Goal: Contribute content: Contribute content

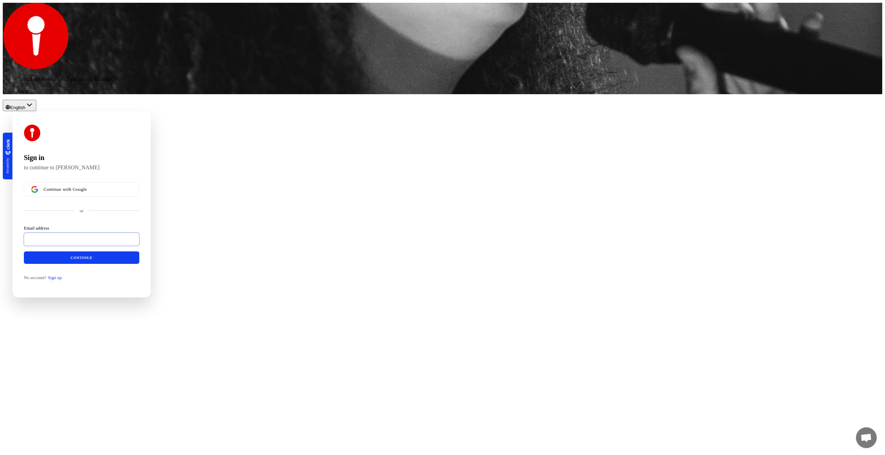
click at [139, 246] on input "Email address" at bounding box center [82, 238] width 116 height 13
click at [87, 192] on span "Continue with Google" at bounding box center [66, 189] width 44 height 6
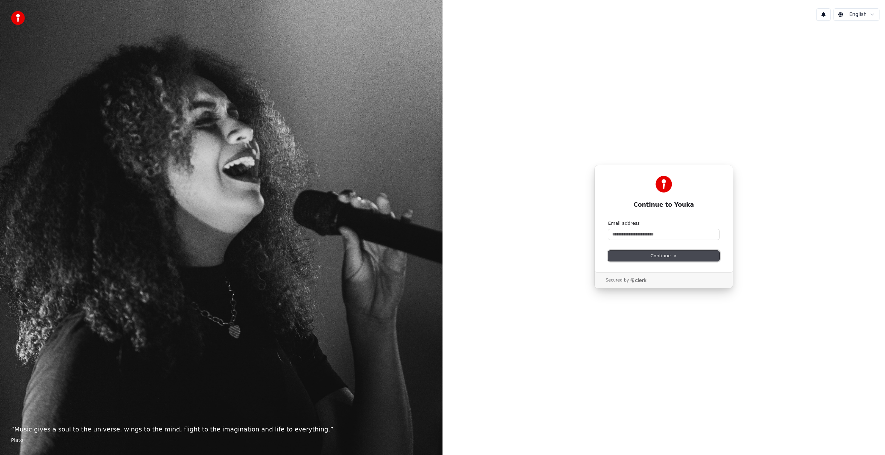
click at [648, 258] on button "Continue" at bounding box center [663, 255] width 111 height 10
click at [645, 228] on div "Email address" at bounding box center [663, 229] width 111 height 19
click at [646, 234] on input "Email address" at bounding box center [663, 234] width 111 height 10
click at [608, 220] on button "submit" at bounding box center [608, 220] width 0 height 0
type input "**********"
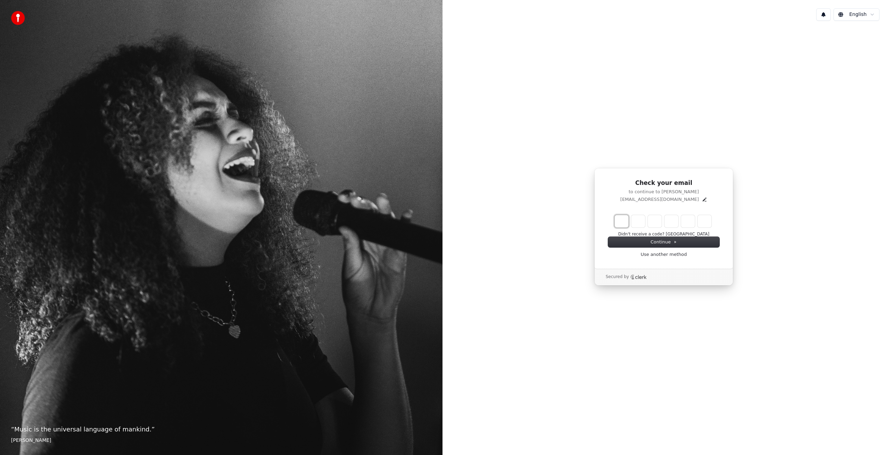
type input "*"
type input "**"
type input "*"
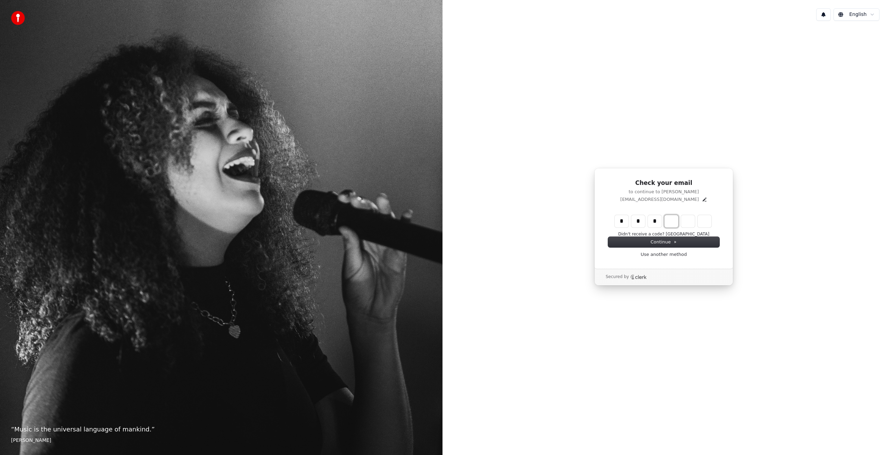
type input "***"
type input "*"
type input "****"
type input "*"
type input "*****"
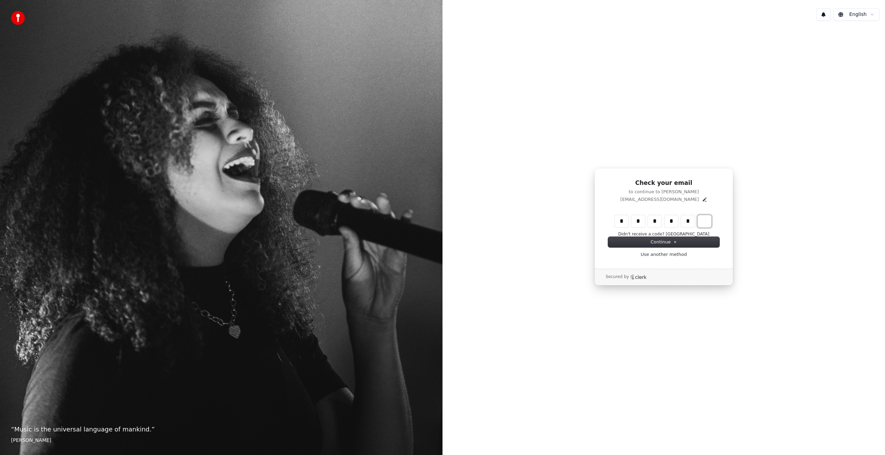
type input "*"
type input "******"
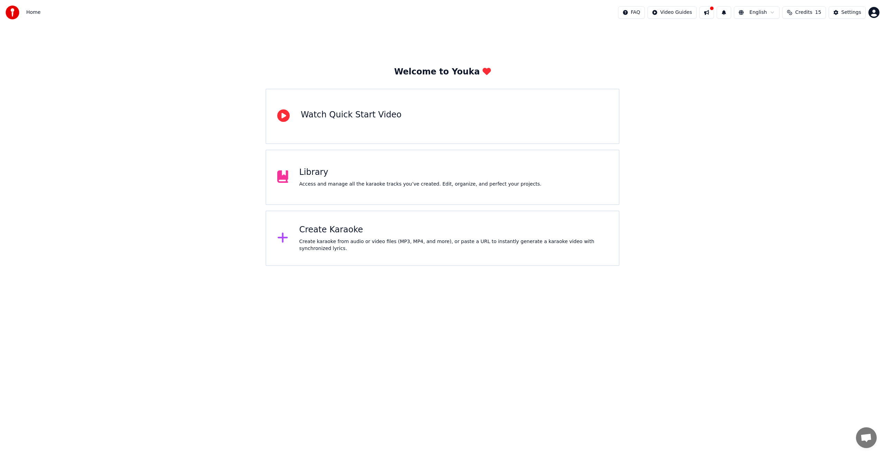
click at [802, 14] on span "Credits" at bounding box center [804, 12] width 17 height 7
click at [745, 124] on div "Welcome to Youka Watch Quick Start Video Library Access and manage all the kara…" at bounding box center [442, 145] width 885 height 241
click at [282, 122] on icon at bounding box center [283, 115] width 12 height 12
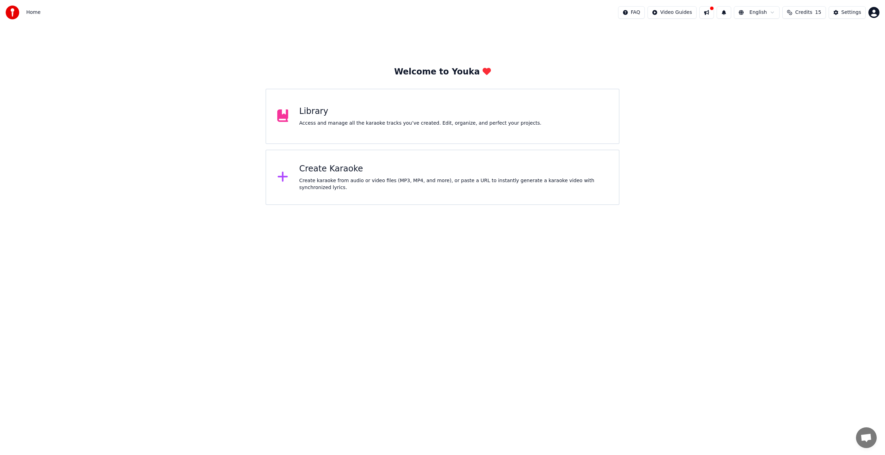
click at [320, 130] on div "Library Access and manage all the karaoke tracks you’ve created. Edit, organize…" at bounding box center [443, 116] width 354 height 55
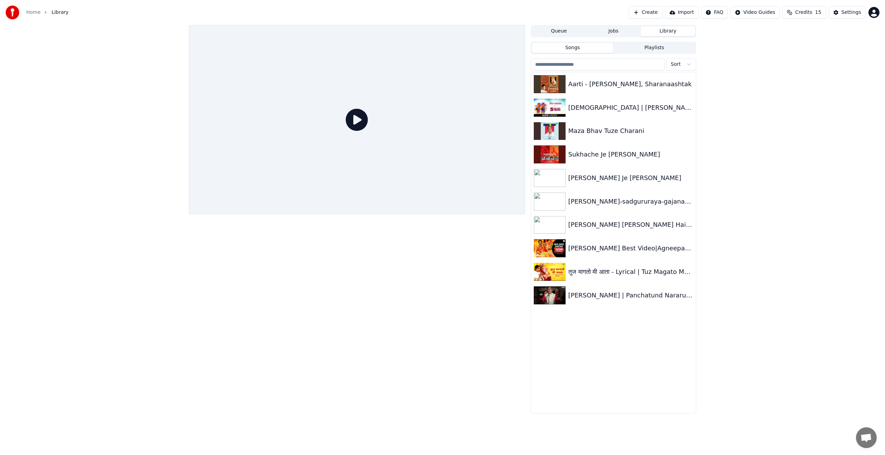
click at [630, 14] on button "Create" at bounding box center [646, 12] width 34 height 12
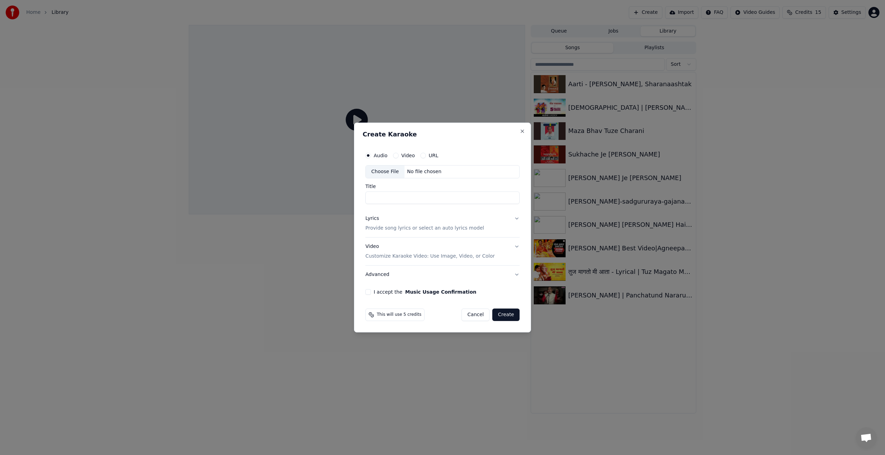
click at [423, 155] on button "URL" at bounding box center [424, 156] width 6 height 6
click at [512, 171] on button "button" at bounding box center [513, 171] width 14 height 12
type input "**********"
click at [368, 292] on button "I accept the Music Usage Confirmation" at bounding box center [369, 292] width 6 height 6
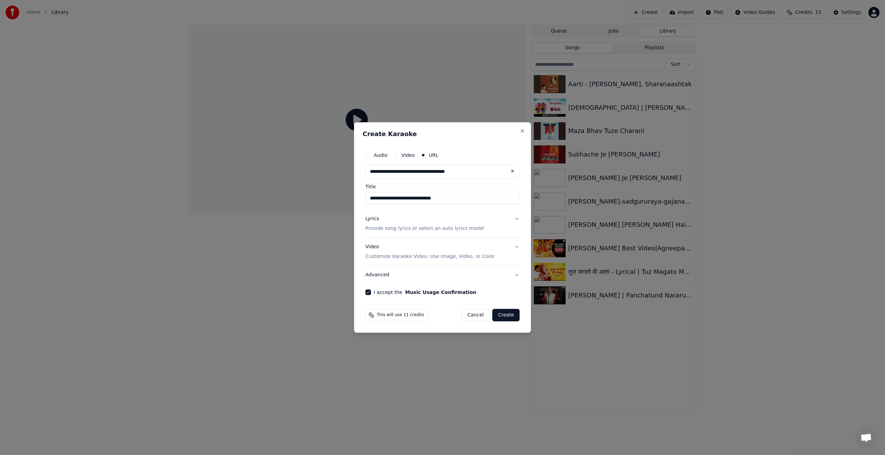
click at [369, 292] on button "I accept the Music Usage Confirmation" at bounding box center [369, 292] width 6 height 6
click at [517, 274] on button "Advanced" at bounding box center [443, 275] width 154 height 18
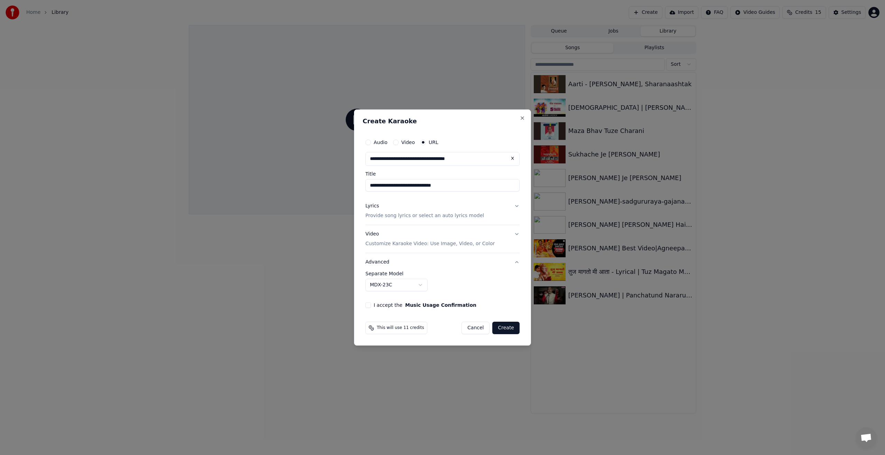
click at [368, 304] on button "I accept the Music Usage Confirmation" at bounding box center [369, 305] width 6 height 6
click at [508, 328] on button "Create" at bounding box center [506, 327] width 27 height 12
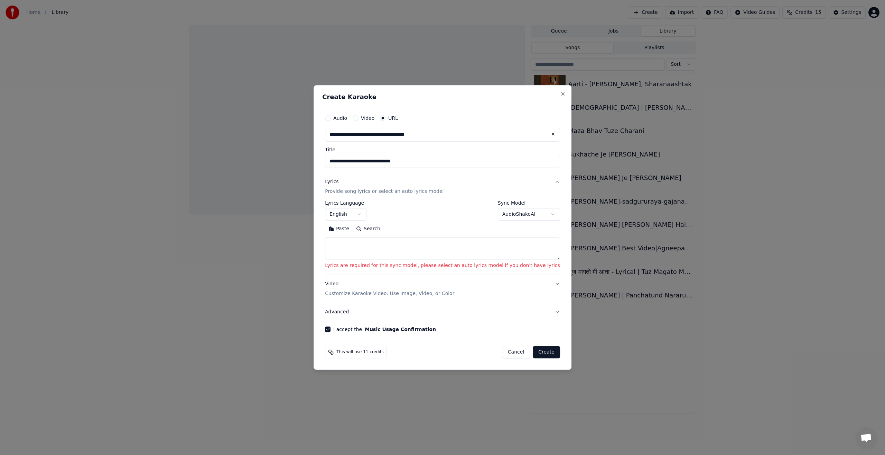
click at [396, 244] on textarea at bounding box center [442, 248] width 235 height 22
click at [367, 213] on button "English" at bounding box center [346, 214] width 42 height 12
select select "**"
click at [378, 242] on textarea at bounding box center [442, 248] width 235 height 22
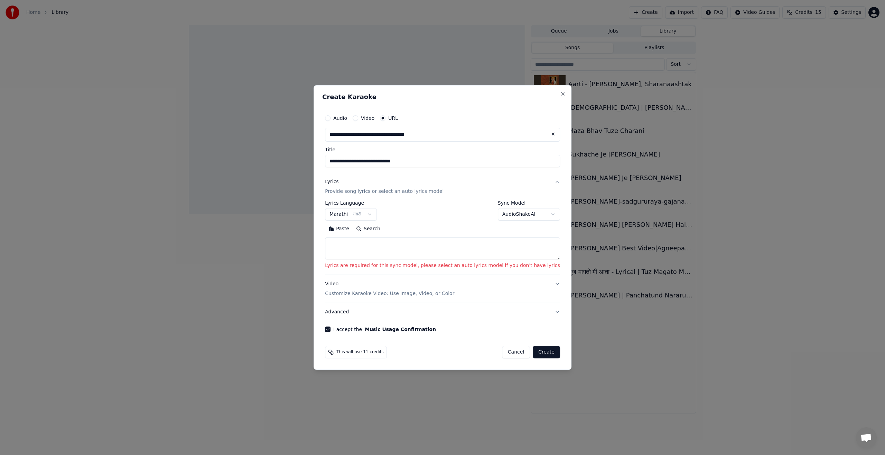
paste textarea "**********"
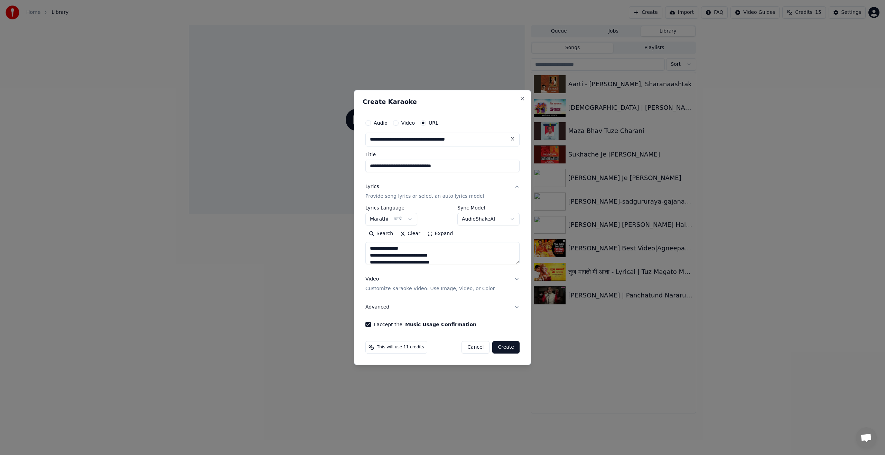
scroll to position [416, 0]
type textarea "**********"
click at [507, 347] on button "Create" at bounding box center [506, 347] width 27 height 12
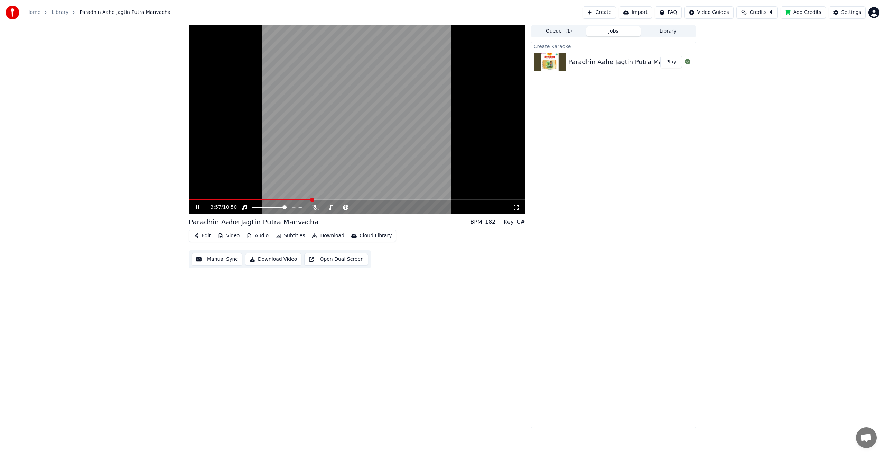
click at [196, 210] on icon at bounding box center [202, 207] width 16 height 6
click at [291, 235] on button "Subtitles" at bounding box center [290, 236] width 35 height 10
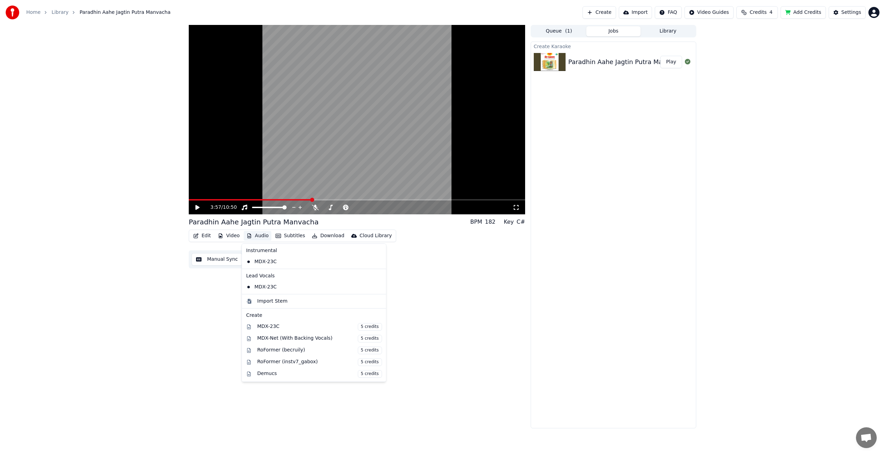
click at [221, 260] on button "Manual Sync" at bounding box center [217, 259] width 51 height 12
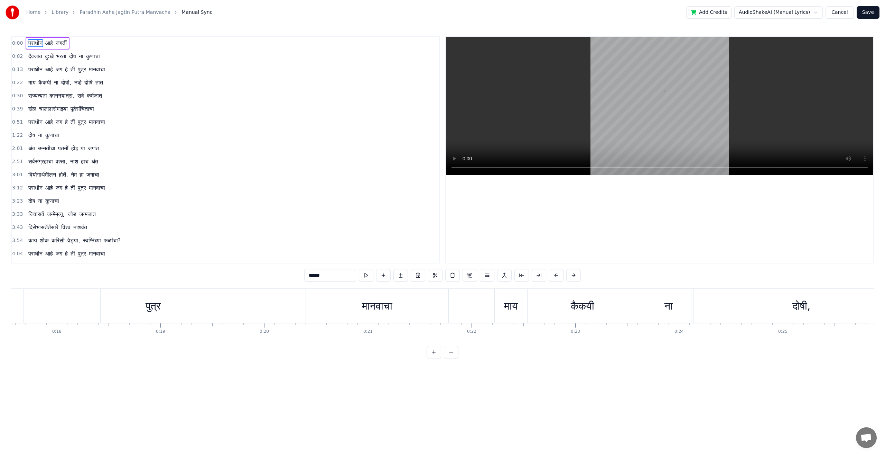
scroll to position [0, 1823]
click at [817, 14] on html "Home Library Paradhin Aahe Jagtin Putra Manvacha Manual Sync Add Credits AudioS…" at bounding box center [442, 184] width 885 height 369
click at [838, 13] on html "Home Library Paradhin Aahe Jagtin Putra Manvacha Manual Sync Add Credits AudioS…" at bounding box center [442, 184] width 885 height 369
click at [838, 13] on button "Cancel" at bounding box center [840, 12] width 28 height 12
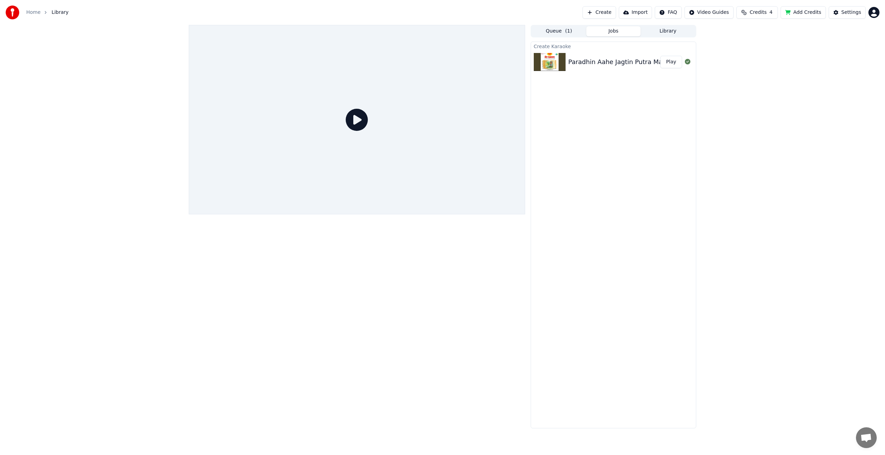
click at [614, 59] on div "Paradhin Aahe Jagtin Putra Manvacha" at bounding box center [627, 62] width 117 height 10
click at [672, 63] on button "Play" at bounding box center [672, 62] width 22 height 12
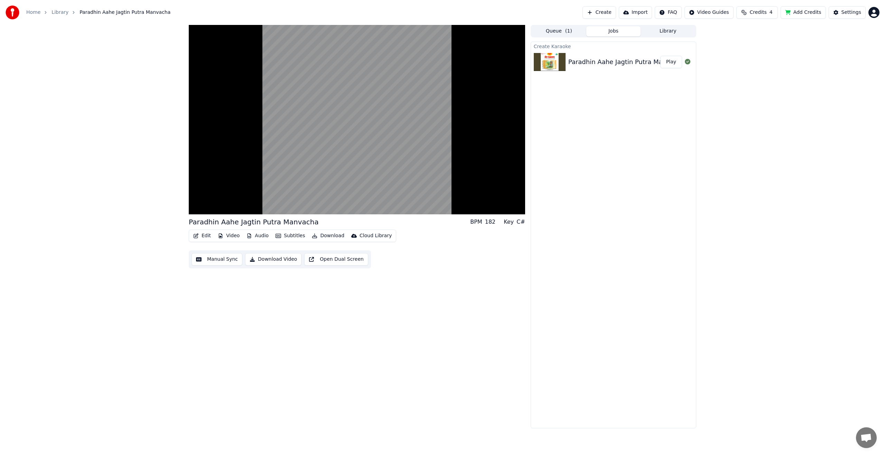
click at [294, 237] on button "Subtitles" at bounding box center [290, 236] width 35 height 10
click at [287, 276] on div "Off" at bounding box center [319, 272] width 95 height 11
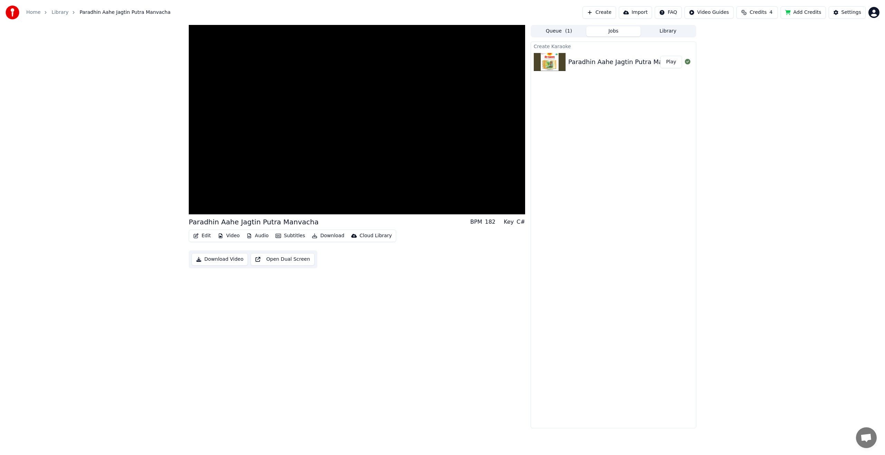
click at [291, 235] on button "Subtitles" at bounding box center [290, 236] width 35 height 10
click at [299, 359] on div "Paradhin Aahe Jagtin Putra Manvacha BPM 182 Key C# Edit Video Audio Subtitles D…" at bounding box center [357, 226] width 337 height 403
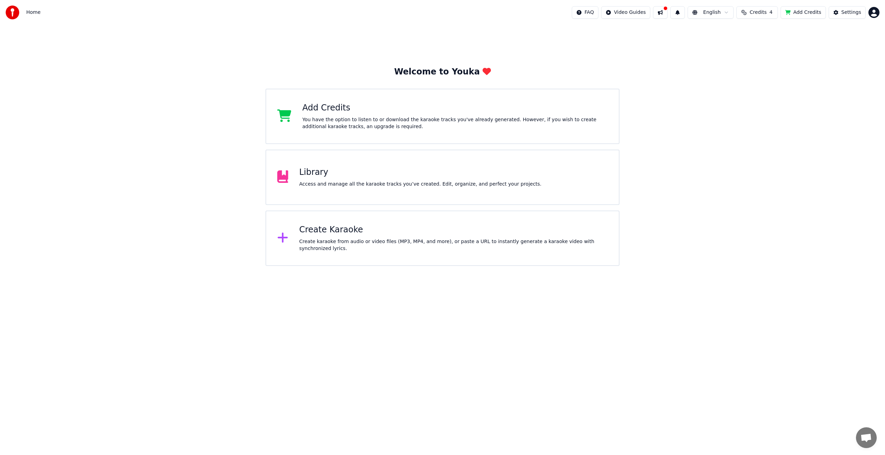
click at [481, 188] on div "Library Access and manage all the karaoke tracks you’ve created. Edit, organize…" at bounding box center [443, 176] width 354 height 55
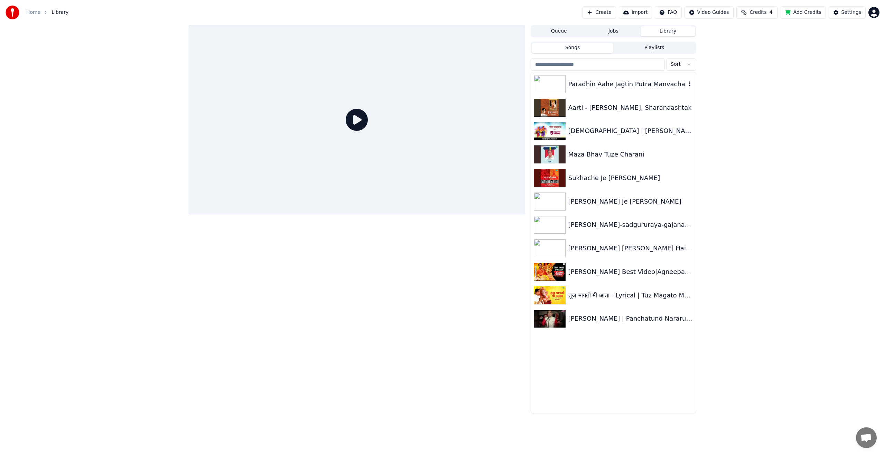
click at [614, 85] on div "Paradhin Aahe Jagtin Putra Manvacha" at bounding box center [628, 84] width 118 height 10
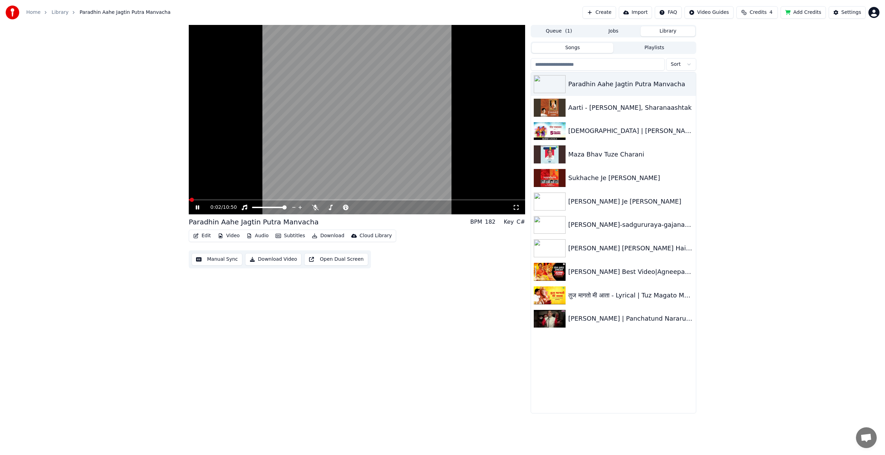
click at [200, 208] on icon at bounding box center [202, 207] width 16 height 6
click at [207, 236] on button "Edit" at bounding box center [202, 236] width 23 height 10
click at [213, 250] on div "Edit Lyrics" at bounding box center [217, 250] width 25 height 7
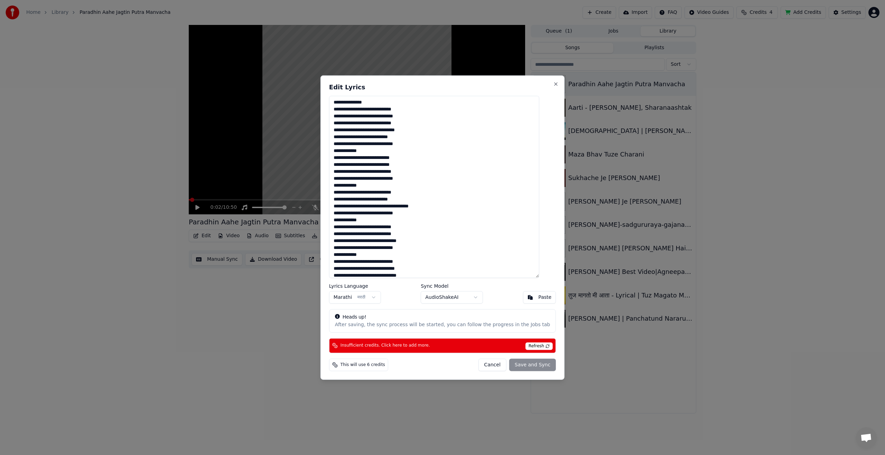
click at [381, 296] on button "Marathi मराठी" at bounding box center [355, 297] width 52 height 12
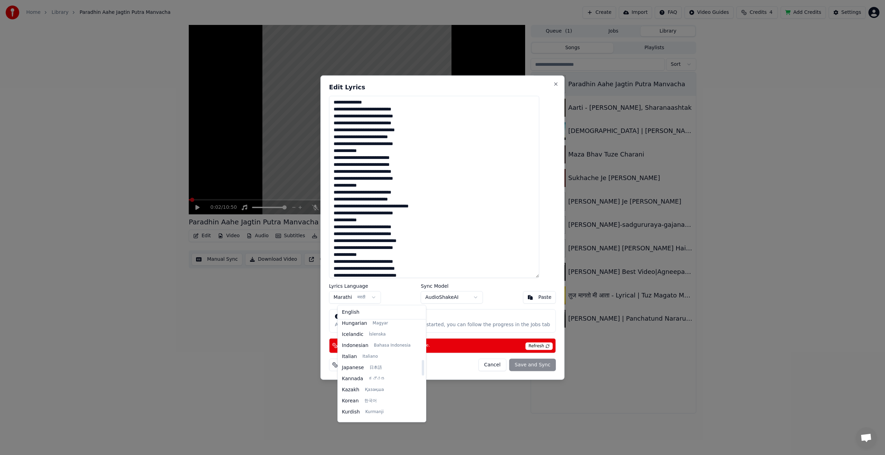
scroll to position [225, 0]
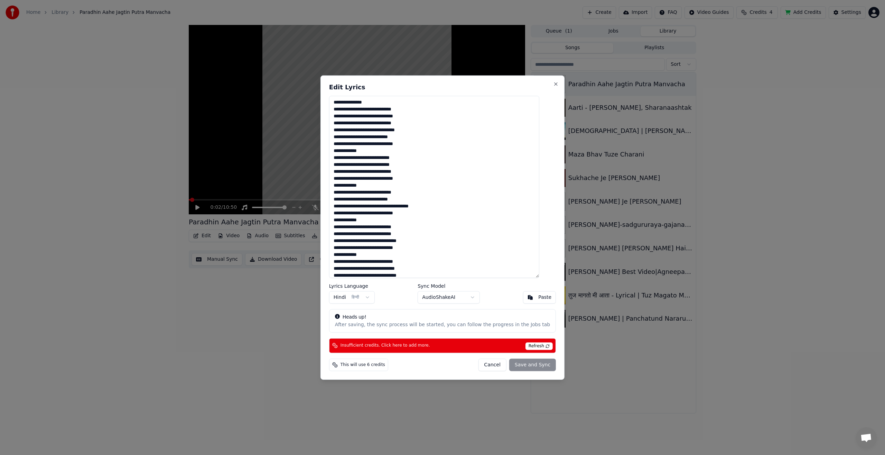
click at [524, 366] on div "Cancel Save and Sync" at bounding box center [517, 364] width 78 height 12
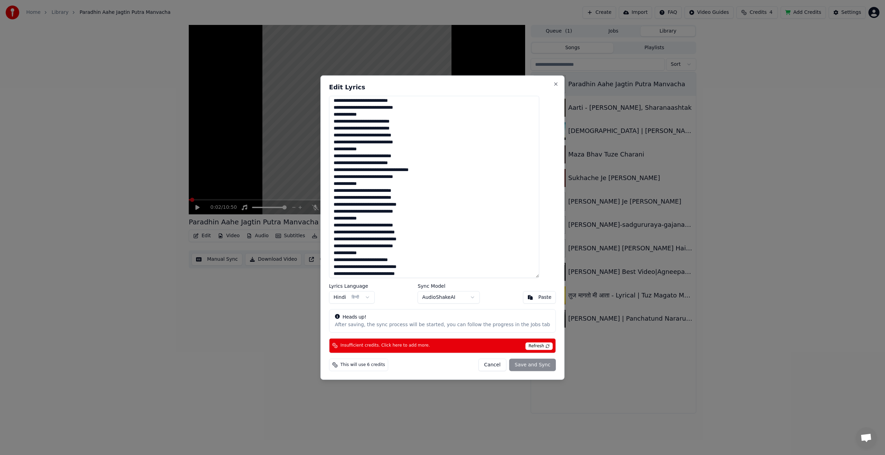
scroll to position [191, 0]
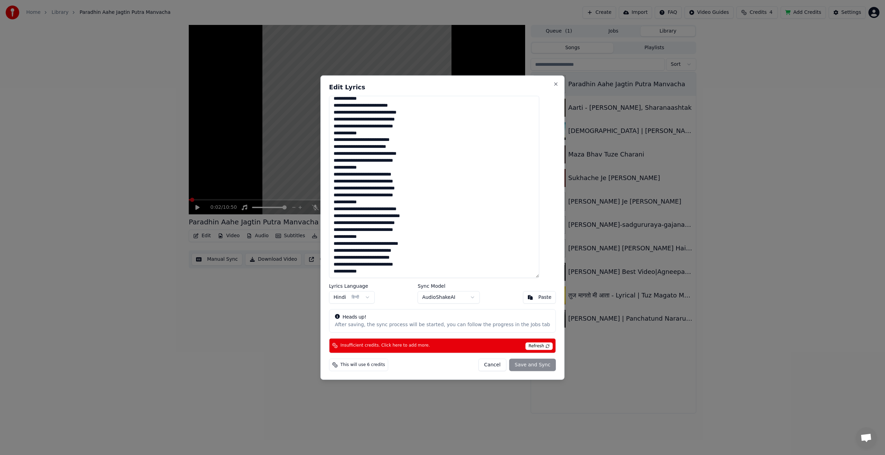
click at [518, 365] on div "Cancel Save and Sync" at bounding box center [517, 364] width 78 height 12
click at [338, 366] on icon at bounding box center [335, 364] width 6 height 6
click at [485, 364] on button "Cancel" at bounding box center [492, 364] width 28 height 12
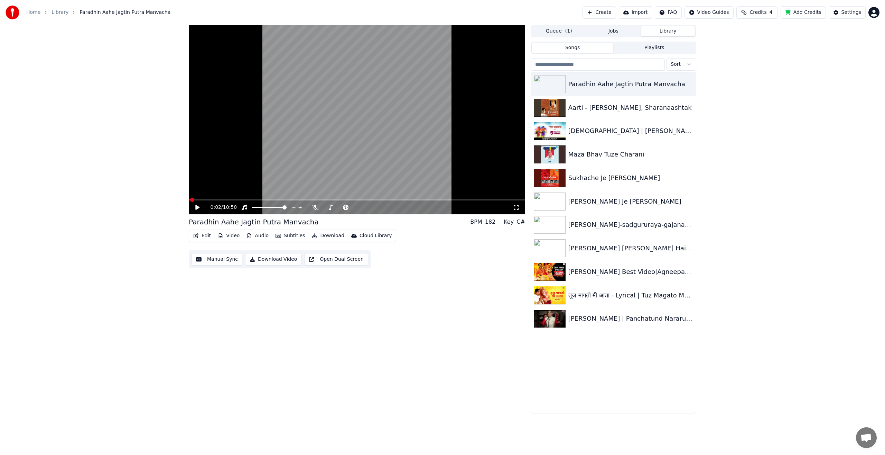
click at [255, 237] on button "Audio" at bounding box center [258, 236] width 28 height 10
click at [256, 341] on div "0:02 / 10:50 Paradhin Aahe Jagtin Putra Manvacha BPM 182 Key C# Edit Video Audi…" at bounding box center [357, 219] width 337 height 388
click at [289, 237] on button "Subtitles" at bounding box center [290, 236] width 35 height 10
click at [294, 274] on div "Off" at bounding box center [319, 272] width 95 height 11
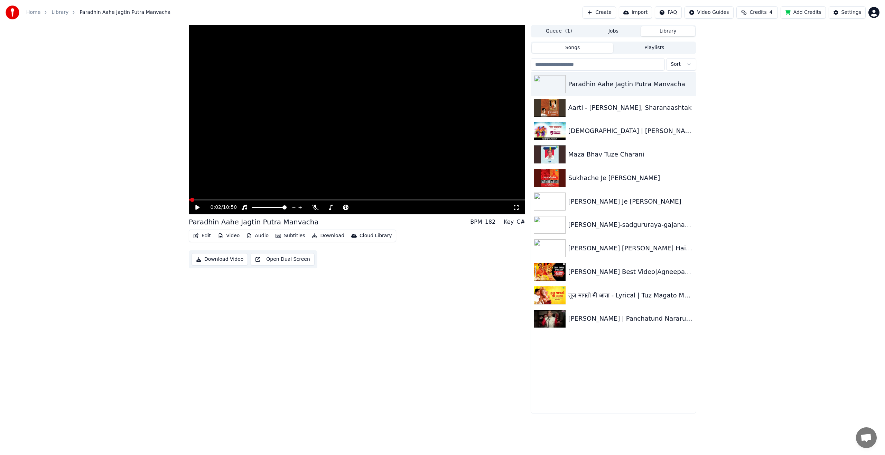
click at [286, 236] on button "Subtitles" at bounding box center [290, 236] width 35 height 10
click at [287, 263] on div "AudioShakeAI (Manual Lyrics)" at bounding box center [314, 261] width 85 height 11
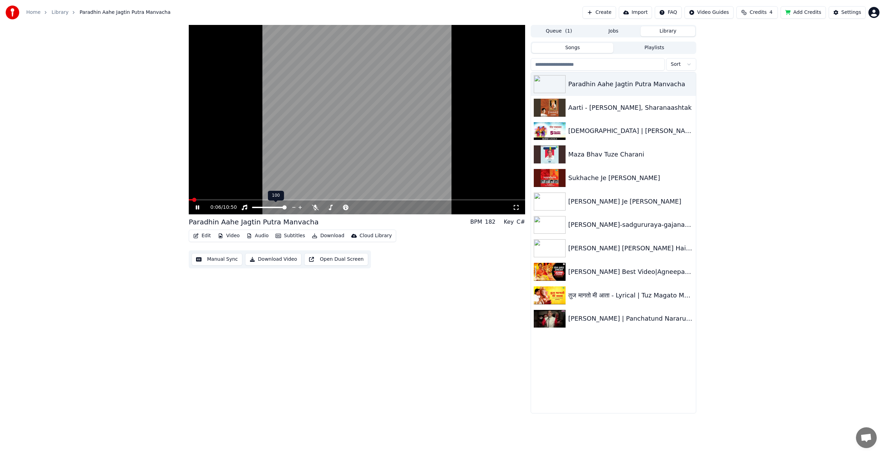
click at [276, 207] on span at bounding box center [269, 207] width 35 height 1
drag, startPoint x: 198, startPoint y: 197, endPoint x: 221, endPoint y: 201, distance: 23.5
click at [221, 201] on div "0:13 / 10:50" at bounding box center [357, 119] width 337 height 189
click at [227, 198] on span at bounding box center [229, 200] width 4 height 4
click at [196, 208] on icon at bounding box center [197, 207] width 4 height 5
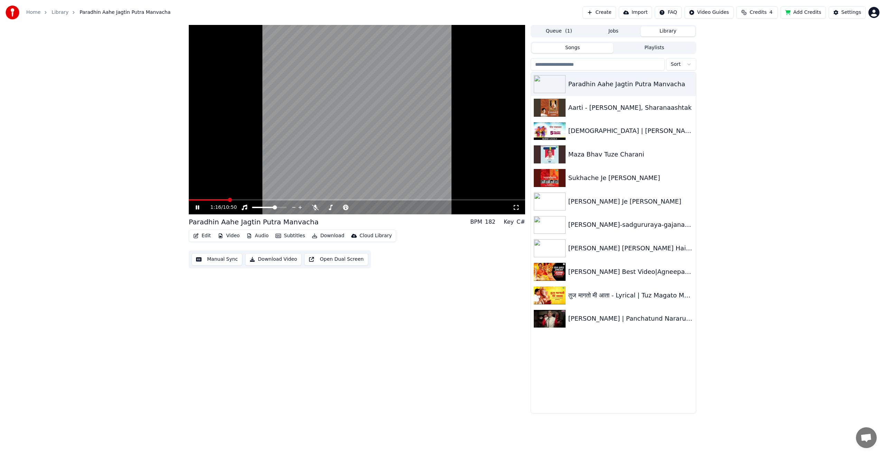
click at [286, 236] on button "Subtitles" at bounding box center [290, 236] width 35 height 10
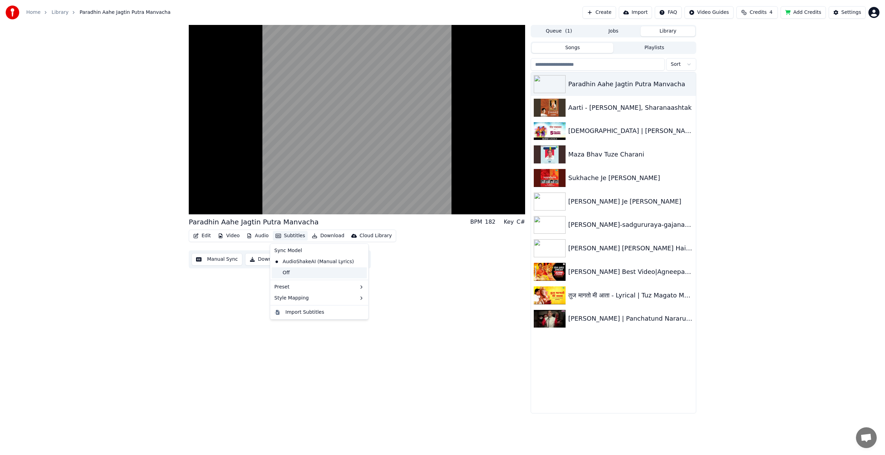
click at [284, 274] on div "Off" at bounding box center [319, 272] width 95 height 11
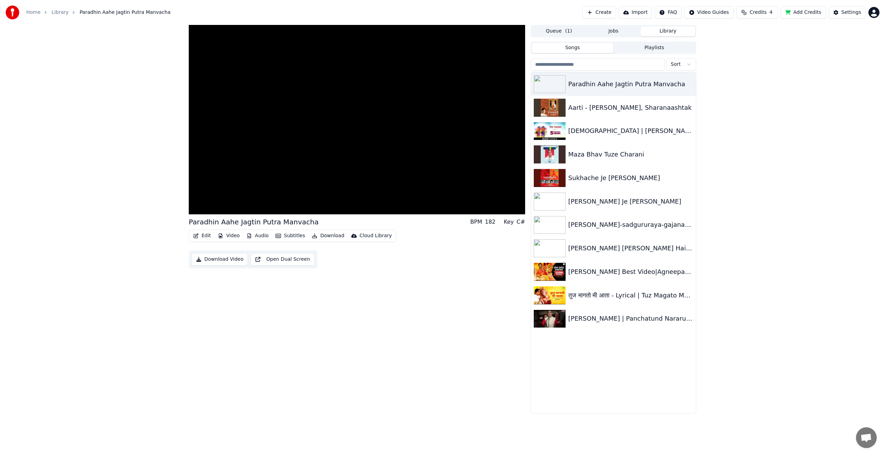
click at [217, 260] on button "Download Video" at bounding box center [220, 259] width 56 height 12
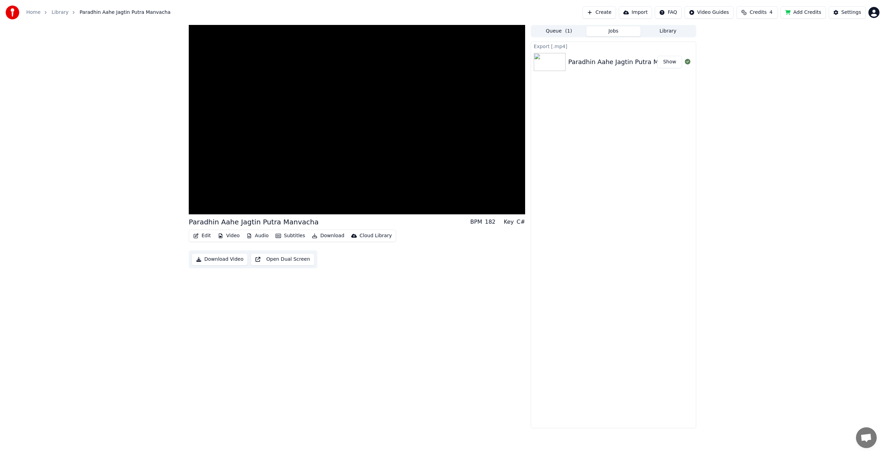
click at [675, 59] on button "Show" at bounding box center [670, 62] width 25 height 12
click at [197, 210] on icon at bounding box center [202, 207] width 16 height 6
